Goal: Information Seeking & Learning: Learn about a topic

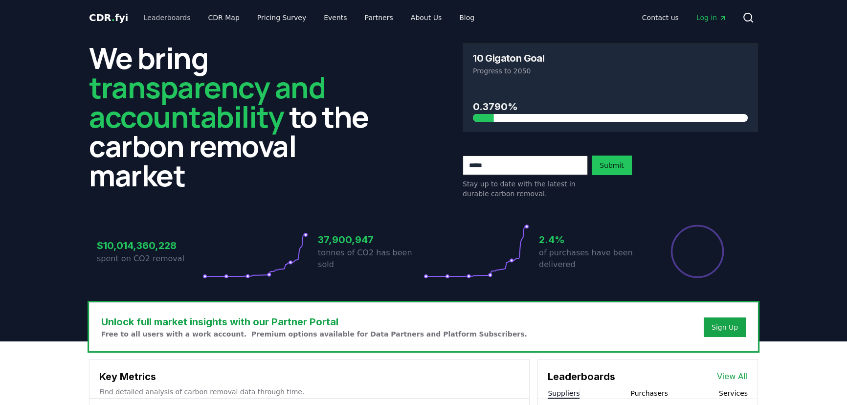
click at [173, 19] on link "Leaderboards" at bounding box center [167, 18] width 63 height 18
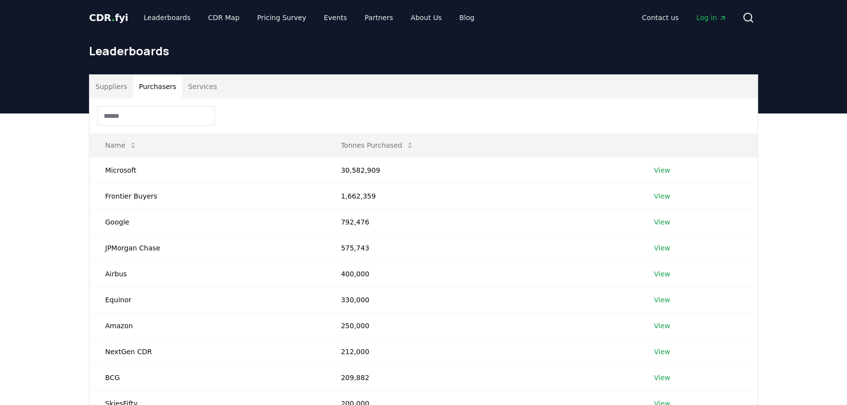
click at [166, 87] on button "Purchasers" at bounding box center [157, 86] width 49 height 23
click at [126, 174] on td "Microsoft" at bounding box center [208, 170] width 236 height 26
click at [665, 167] on link "View" at bounding box center [662, 170] width 16 height 10
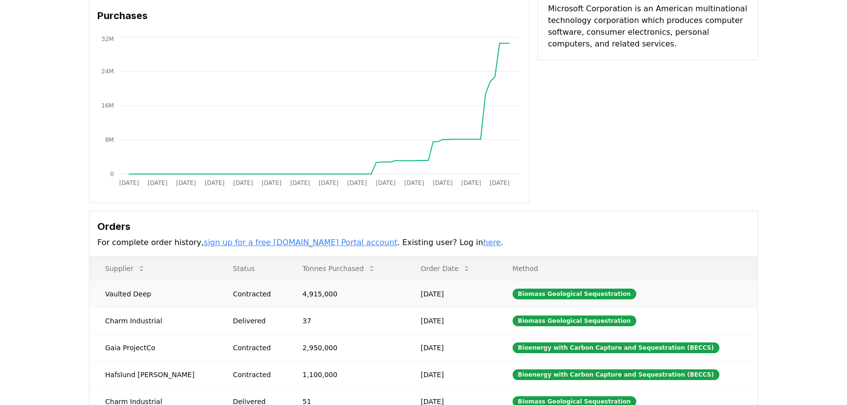
scroll to position [133, 0]
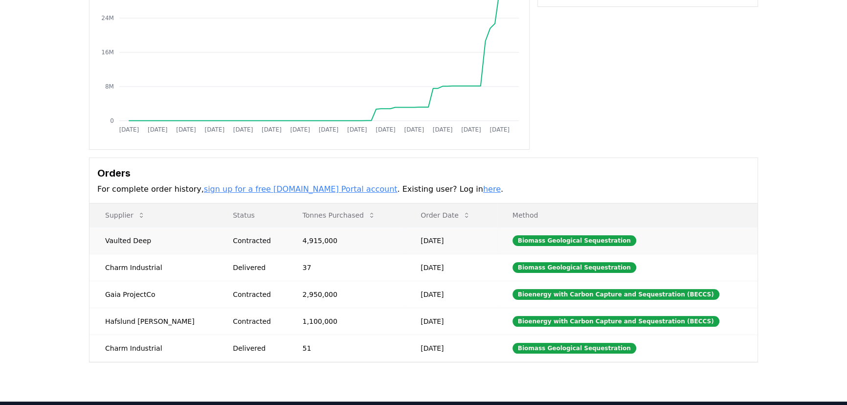
click at [293, 240] on td "4,915,000" at bounding box center [346, 240] width 118 height 27
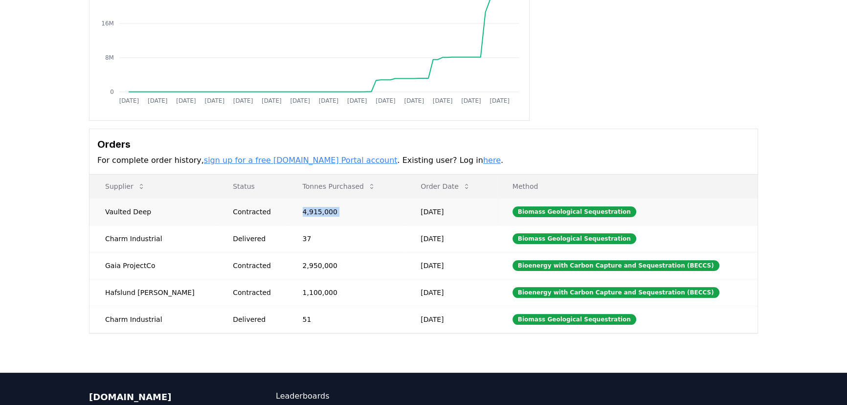
scroll to position [178, 0]
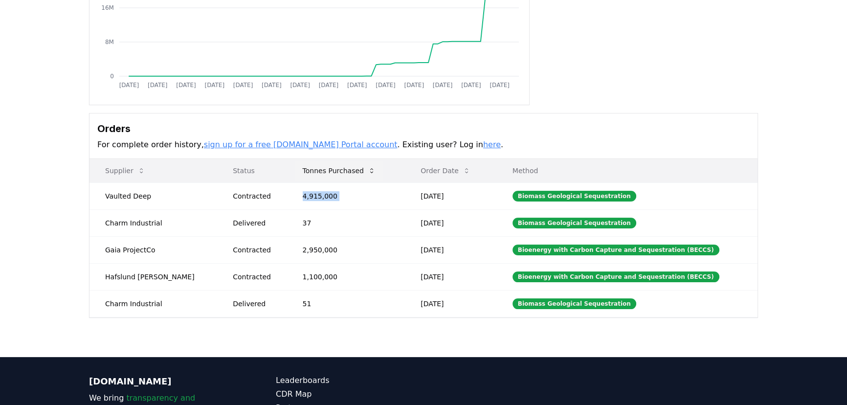
click at [338, 176] on button "Tonnes Purchased" at bounding box center [339, 171] width 89 height 20
click at [336, 174] on button "Tonnes Purchased" at bounding box center [339, 171] width 89 height 20
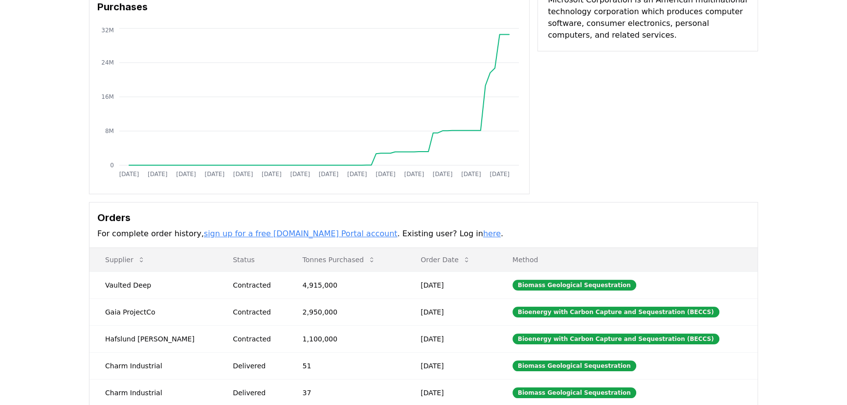
scroll to position [133, 0]
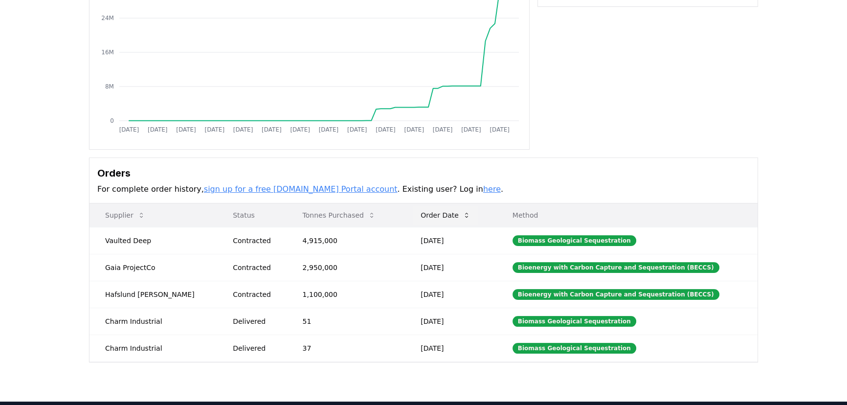
click at [445, 215] on button "Order Date" at bounding box center [446, 215] width 66 height 20
click at [447, 214] on button "Order Date" at bounding box center [446, 215] width 66 height 20
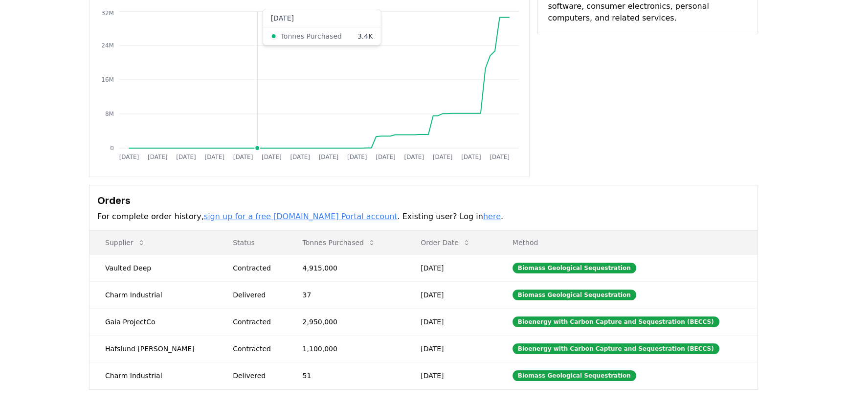
scroll to position [0, 0]
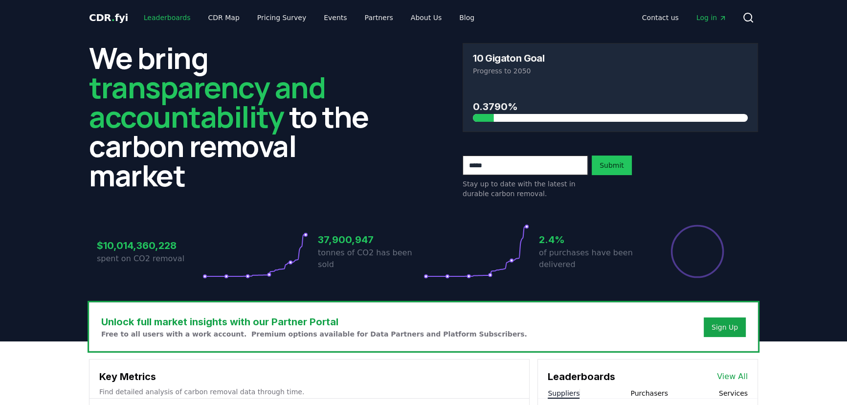
click at [172, 11] on link "Leaderboards" at bounding box center [167, 18] width 63 height 18
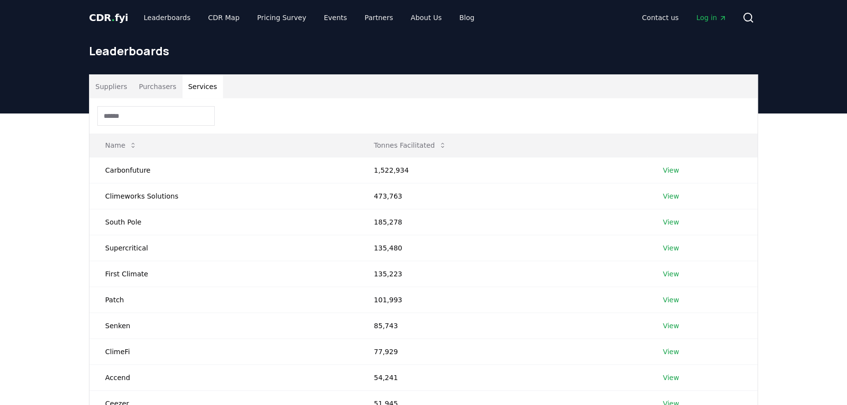
click at [201, 88] on button "Services" at bounding box center [202, 86] width 41 height 23
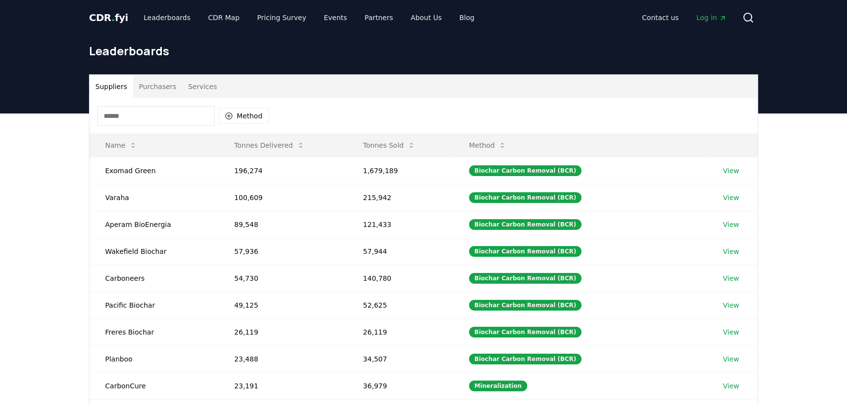
click at [121, 88] on button "Suppliers" at bounding box center [112, 86] width 44 height 23
click at [267, 142] on button "Tonnes Delivered" at bounding box center [270, 146] width 86 height 20
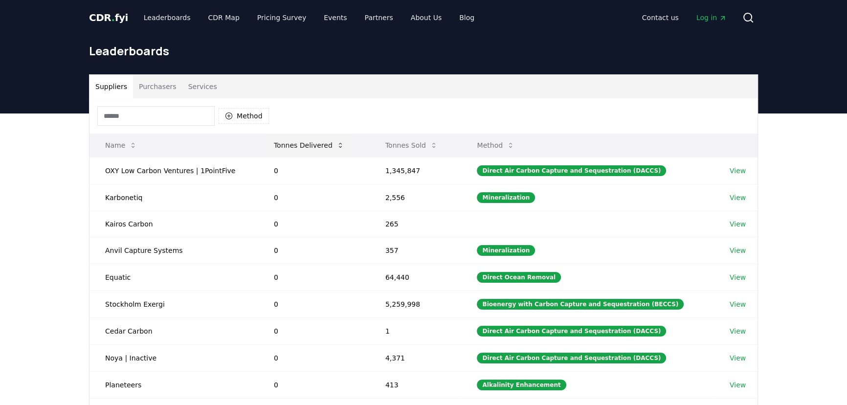
click at [267, 142] on button "Tonnes Delivered" at bounding box center [309, 146] width 86 height 20
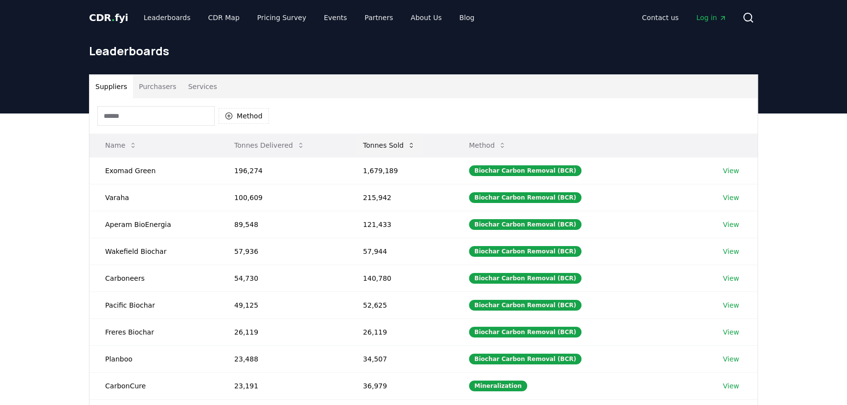
click at [372, 147] on button "Tonnes Sold" at bounding box center [389, 146] width 68 height 20
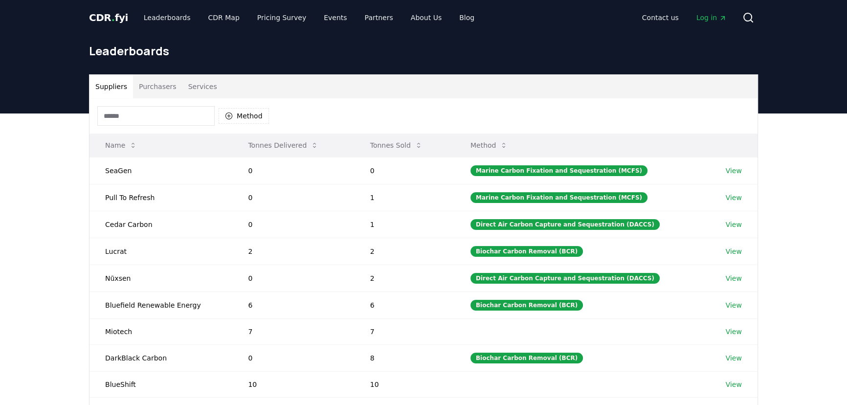
click at [373, 147] on button "Tonnes Sold" at bounding box center [397, 146] width 68 height 20
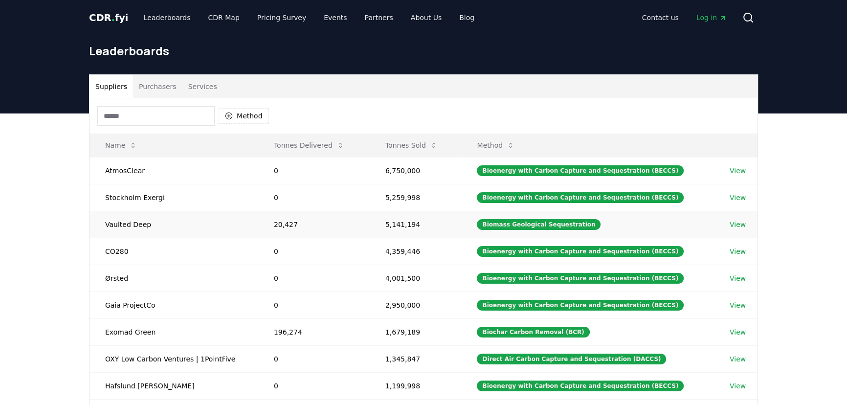
click at [146, 222] on td "Vaulted Deep" at bounding box center [174, 224] width 169 height 27
click at [142, 222] on td "Vaulted Deep" at bounding box center [174, 224] width 169 height 27
click at [734, 224] on link "View" at bounding box center [738, 225] width 16 height 10
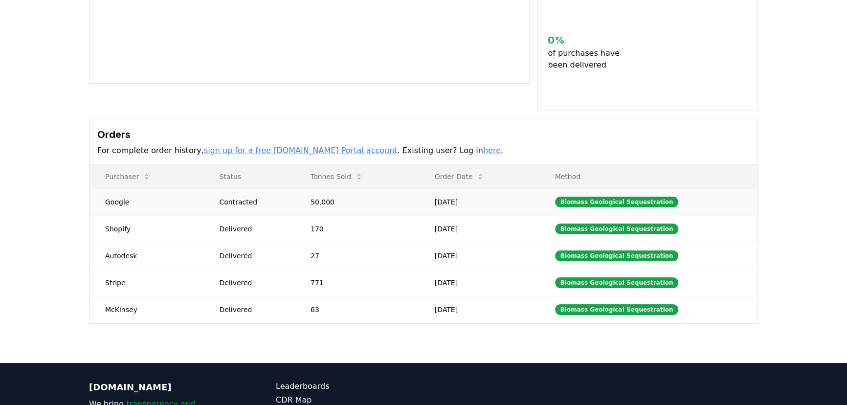
scroll to position [222, 0]
